Goal: Book appointment/travel/reservation

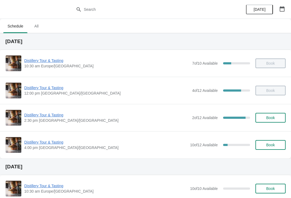
click at [55, 114] on span "Distillery Tour & Tasting" at bounding box center [106, 114] width 165 height 5
click at [47, 113] on span "Distillery Tour & Tasting" at bounding box center [106, 114] width 165 height 5
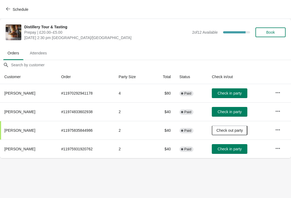
click at [234, 110] on span "Check in party" at bounding box center [229, 112] width 24 height 4
click at [230, 110] on span "Check in party" at bounding box center [229, 112] width 24 height 4
click at [230, 114] on button "Check in party" at bounding box center [230, 112] width 36 height 10
click at [8, 8] on icon "button" at bounding box center [8, 8] width 4 height 3
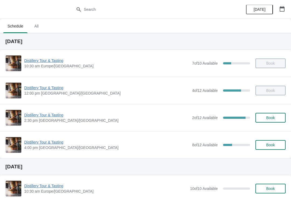
click at [39, 115] on span "Distillery Tour & Tasting" at bounding box center [106, 114] width 165 height 5
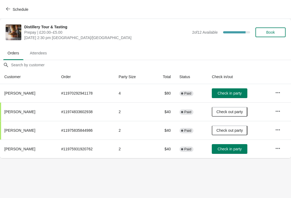
scroll to position [0, 0]
click at [233, 148] on span "Check in party" at bounding box center [229, 149] width 24 height 4
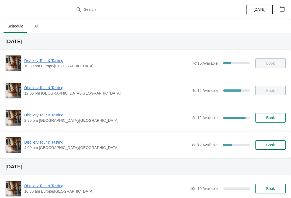
click at [41, 112] on span "Distillery Tour & Tasting" at bounding box center [106, 114] width 165 height 5
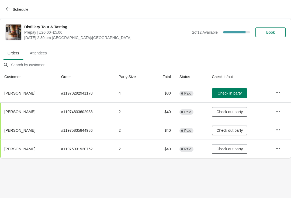
click at [229, 91] on span "Check in party" at bounding box center [229, 93] width 24 height 4
click at [5, 8] on button "Schedule" at bounding box center [18, 10] width 30 height 10
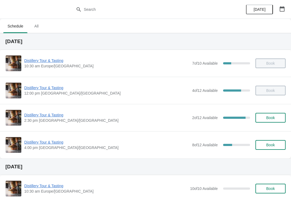
click at [40, 139] on span "Distillery Tour & Tasting" at bounding box center [106, 141] width 165 height 5
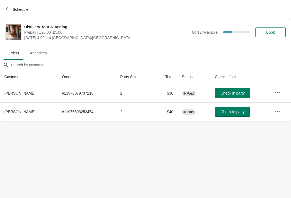
click at [39, 52] on span "Attendees" at bounding box center [39, 53] width 26 height 10
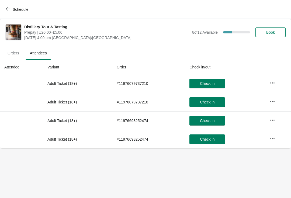
click at [13, 51] on span "Orders" at bounding box center [13, 53] width 20 height 10
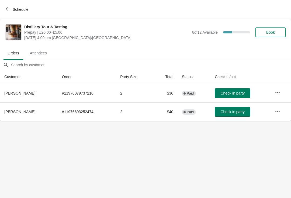
click at [10, 9] on span "Schedule" at bounding box center [17, 9] width 21 height 5
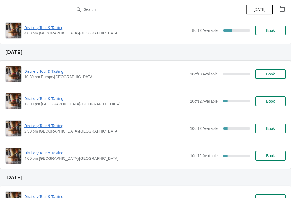
scroll to position [139, 0]
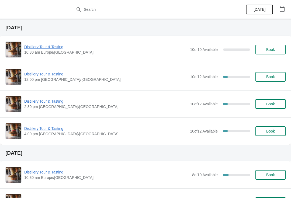
click at [272, 104] on span "Book" at bounding box center [270, 104] width 9 height 4
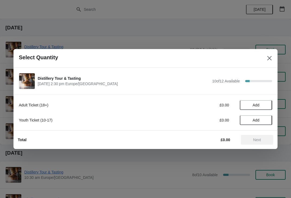
click at [262, 107] on button "Add" at bounding box center [256, 105] width 32 height 10
click at [268, 104] on icon at bounding box center [265, 105] width 6 height 6
click at [259, 139] on span "Next" at bounding box center [257, 140] width 8 height 4
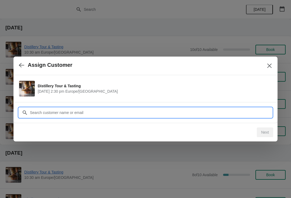
click at [141, 114] on input "Customer" at bounding box center [151, 113] width 242 height 10
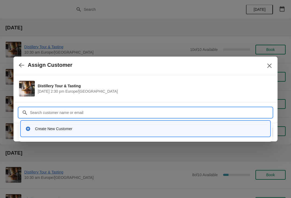
click at [71, 128] on div "Create New Customer" at bounding box center [150, 128] width 230 height 5
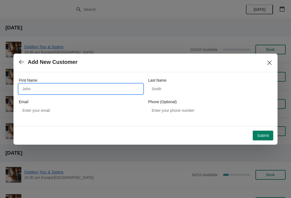
click at [98, 86] on input "First Name" at bounding box center [81, 89] width 124 height 10
type input "[PERSON_NAME]"
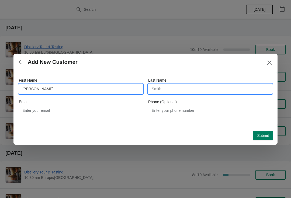
click at [196, 90] on input "Last Name" at bounding box center [210, 89] width 124 height 10
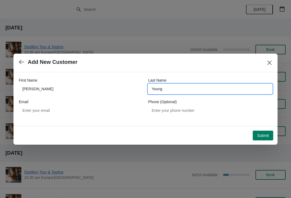
type input "Young"
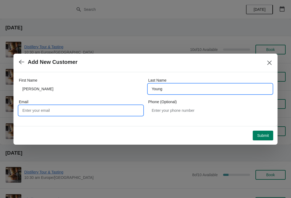
click at [110, 111] on input "Email" at bounding box center [81, 111] width 124 height 10
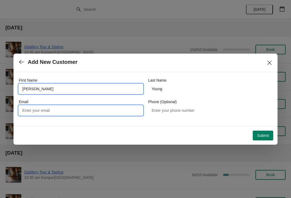
click at [42, 91] on input "[PERSON_NAME]" at bounding box center [81, 89] width 124 height 10
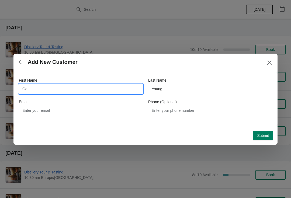
type input "G"
type input "[PERSON_NAME]"
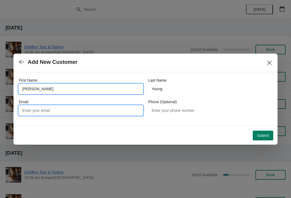
click at [54, 107] on input "Email" at bounding box center [81, 111] width 124 height 10
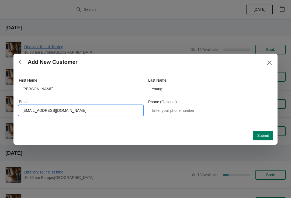
type input "[EMAIL_ADDRESS][DOMAIN_NAME]"
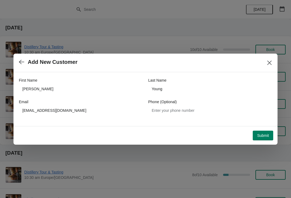
click at [265, 132] on button "Submit" at bounding box center [262, 136] width 20 height 10
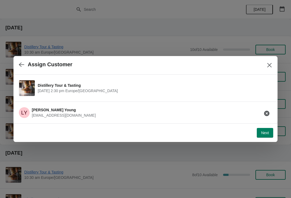
click at [263, 133] on span "Next" at bounding box center [265, 133] width 8 height 4
